Goal: Task Accomplishment & Management: Manage account settings

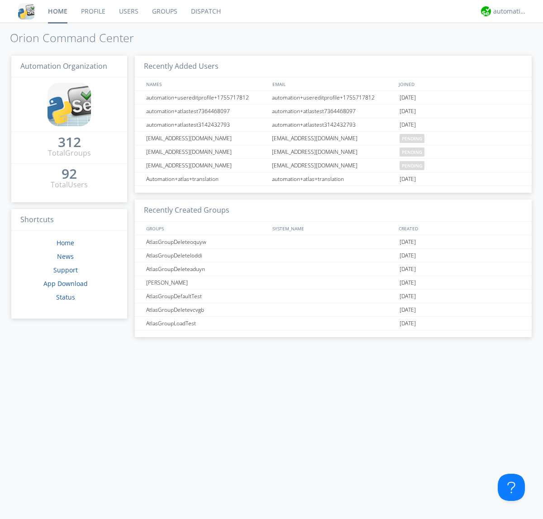
click at [128, 11] on link "Users" at bounding box center [128, 11] width 33 height 23
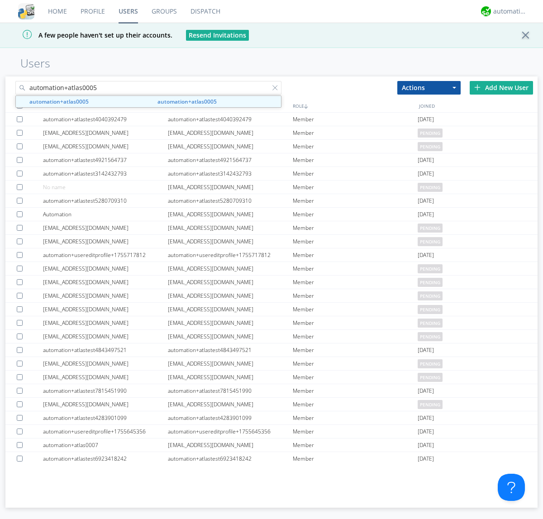
type input "automation+atlas0005"
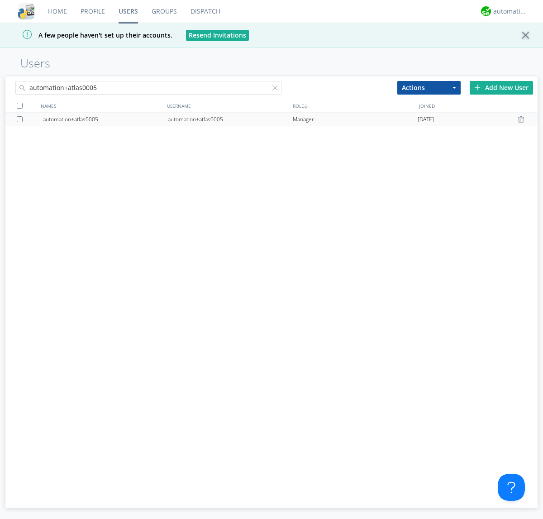
click at [230, 119] on div "automation+atlas0005" at bounding box center [230, 120] width 125 height 14
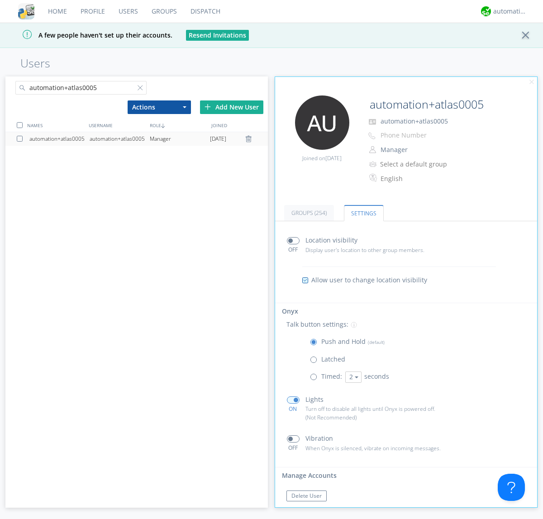
click at [293, 241] on span at bounding box center [293, 240] width 13 height 7
click at [0, 0] on input "checkbox" at bounding box center [0, 0] width 0 height 0
